Goal: Transaction & Acquisition: Purchase product/service

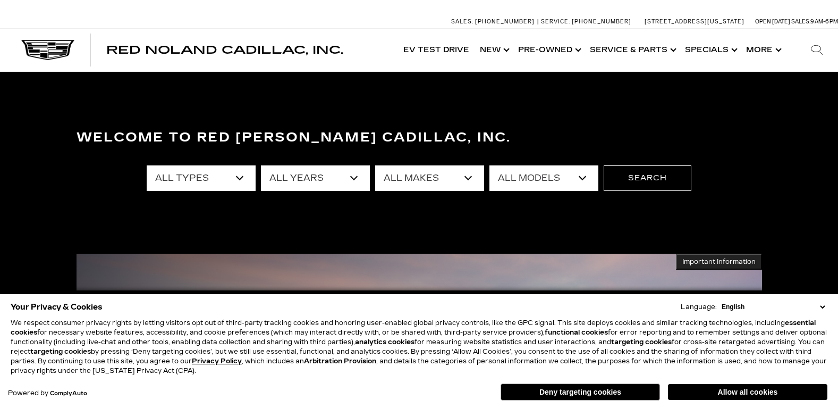
select select "Cadillac"
click at [375, 165] on select "All Makes Audi BMW Cadillac Chevrolet Ford GMC Jeep Lexus Subaru Tesla Toyota" at bounding box center [429, 178] width 109 height 26
click at [527, 183] on select "All Models CT4 CT5 Escalade Escalade ESV ESCALADE IQ ESCALADE IQL LYRIQ OPTIQ V…" at bounding box center [543, 178] width 109 height 26
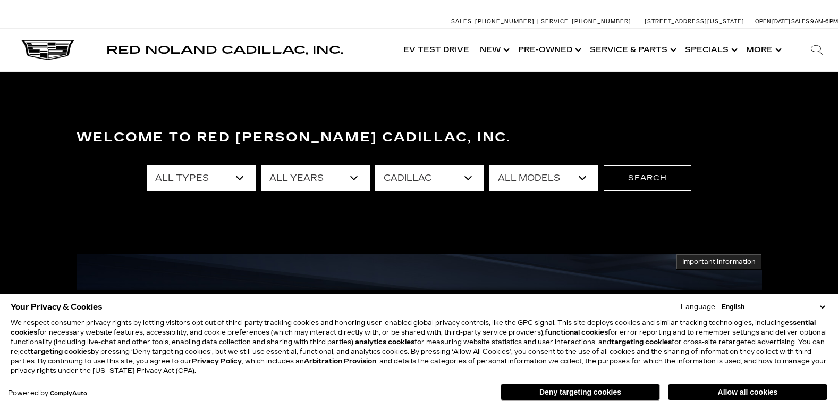
select select "CT5"
click at [489, 165] on select "All Models CT4 CT5 Escalade Escalade ESV ESCALADE IQ ESCALADE IQL LYRIQ OPTIQ V…" at bounding box center [543, 178] width 109 height 26
click at [645, 178] on button "Search" at bounding box center [648, 178] width 88 height 26
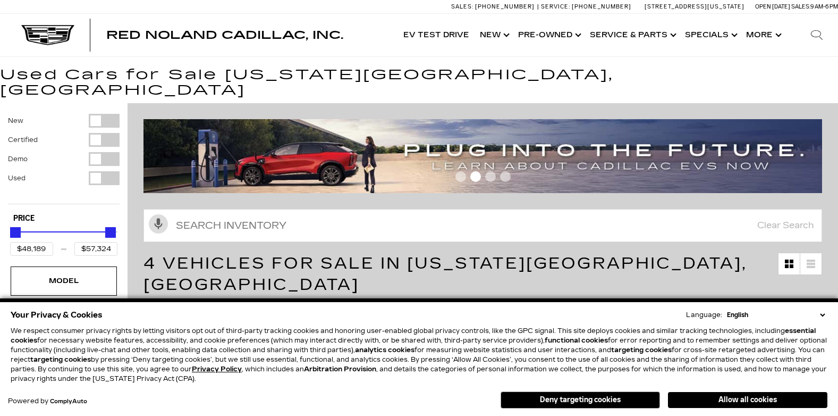
click at [824, 315] on select "English Spanish / Español English / [GEOGRAPHIC_DATA] Korean / 한국어 Vietnamese /…" at bounding box center [775, 315] width 103 height 10
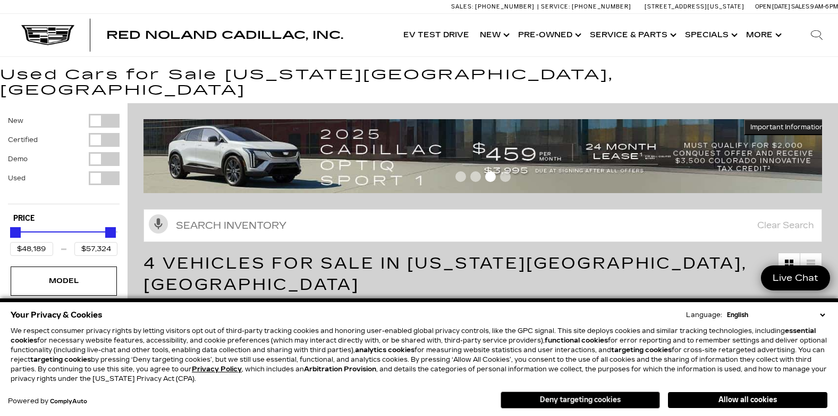
click at [605, 395] on button "Deny targeting cookies" at bounding box center [580, 399] width 159 height 17
